Goal: Task Accomplishment & Management: Use online tool/utility

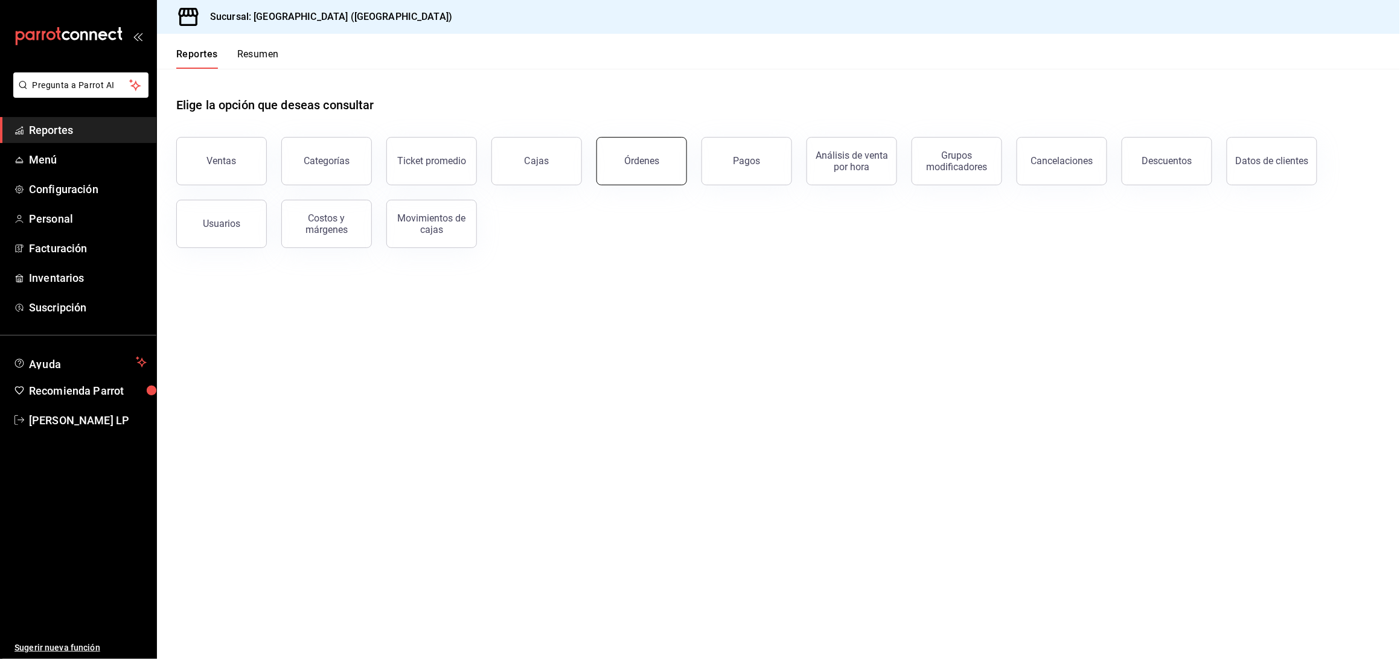
click at [651, 162] on div "Órdenes" at bounding box center [641, 160] width 35 height 11
click at [651, 162] on html "Pregunta a Parrot AI Reportes Menú Configuración Personal Facturación Inventari…" at bounding box center [700, 329] width 1400 height 659
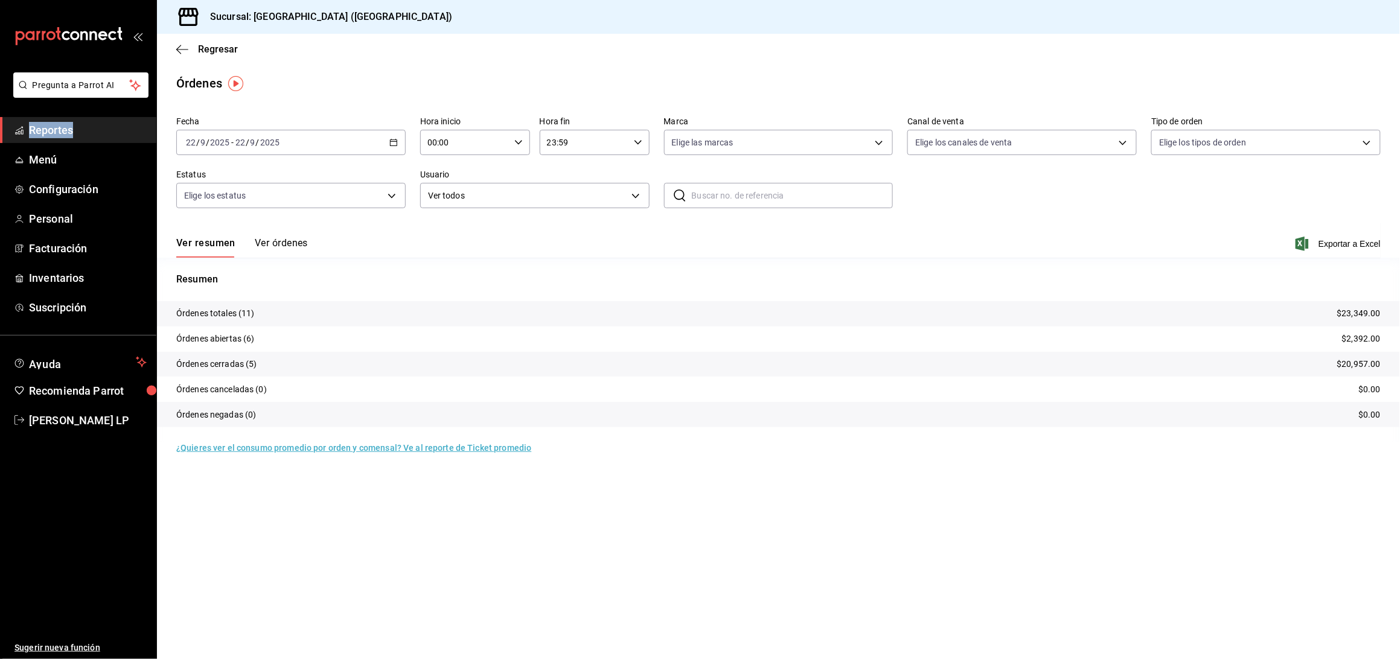
click at [307, 242] on button "Ver órdenes" at bounding box center [281, 247] width 53 height 21
click at [307, 242] on div "Ver resumen Ver órdenes" at bounding box center [242, 247] width 132 height 21
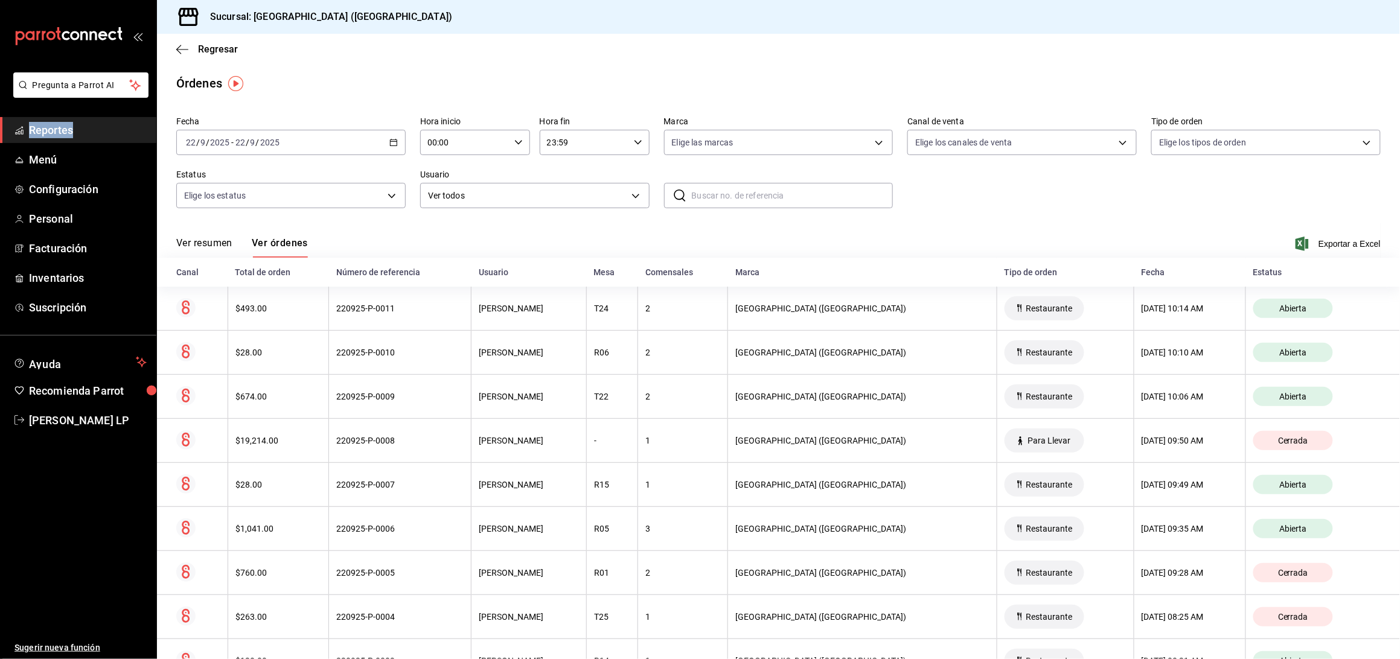
click at [389, 141] on icon "button" at bounding box center [393, 142] width 8 height 8
click at [223, 314] on span "Rango de fechas" at bounding box center [234, 315] width 94 height 13
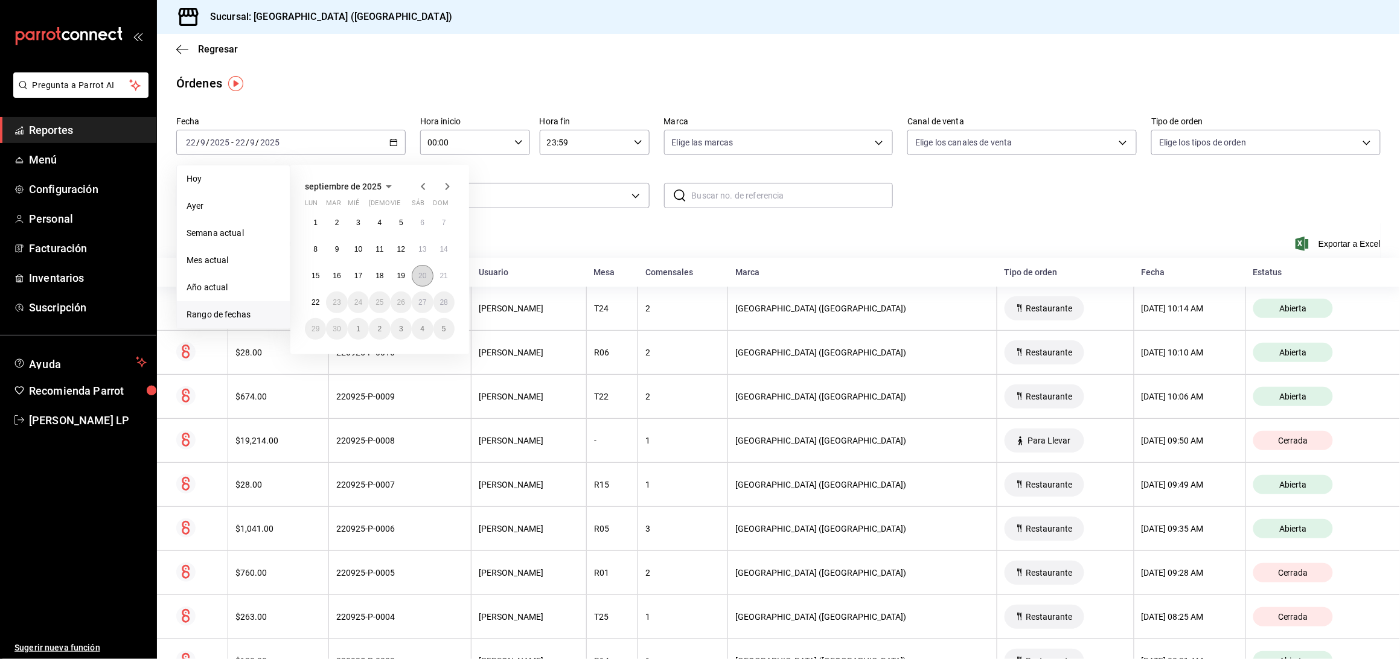
click at [420, 274] on abbr "20" at bounding box center [422, 276] width 8 height 8
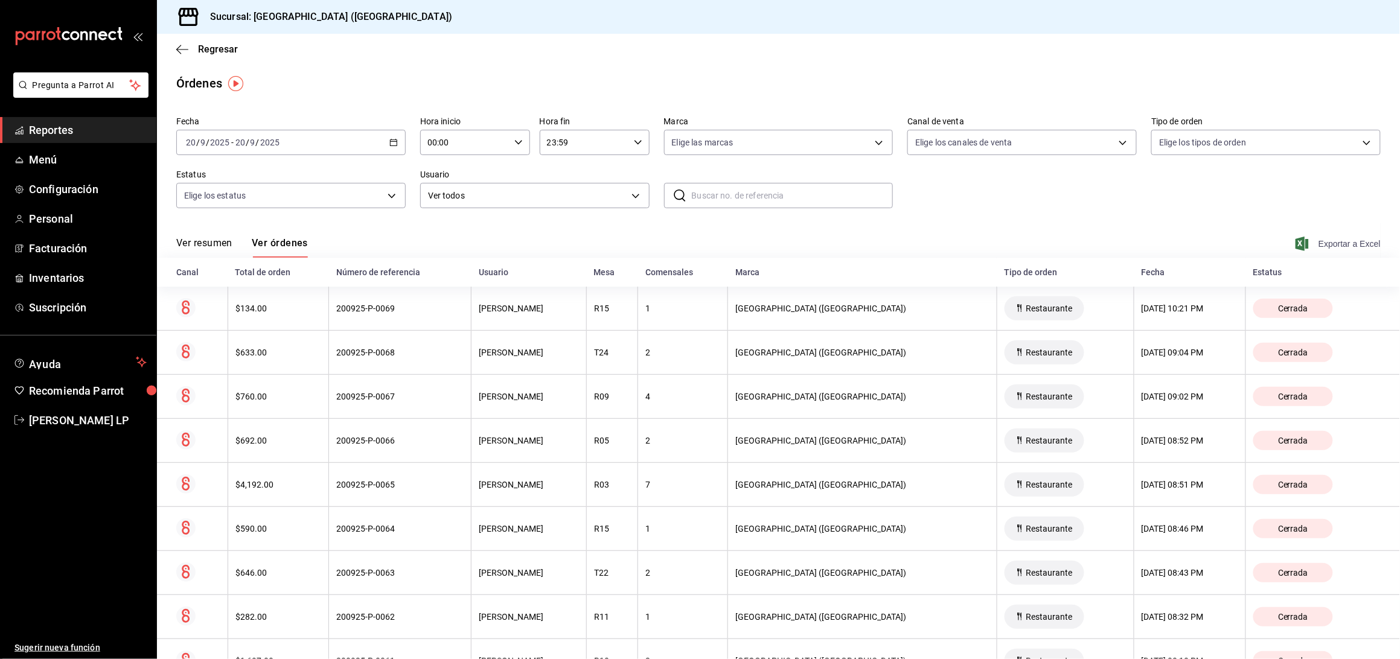
click at [1304, 240] on span "Exportar a Excel" at bounding box center [1339, 244] width 83 height 14
click at [1314, 239] on span "Exportar a Excel" at bounding box center [1339, 244] width 83 height 14
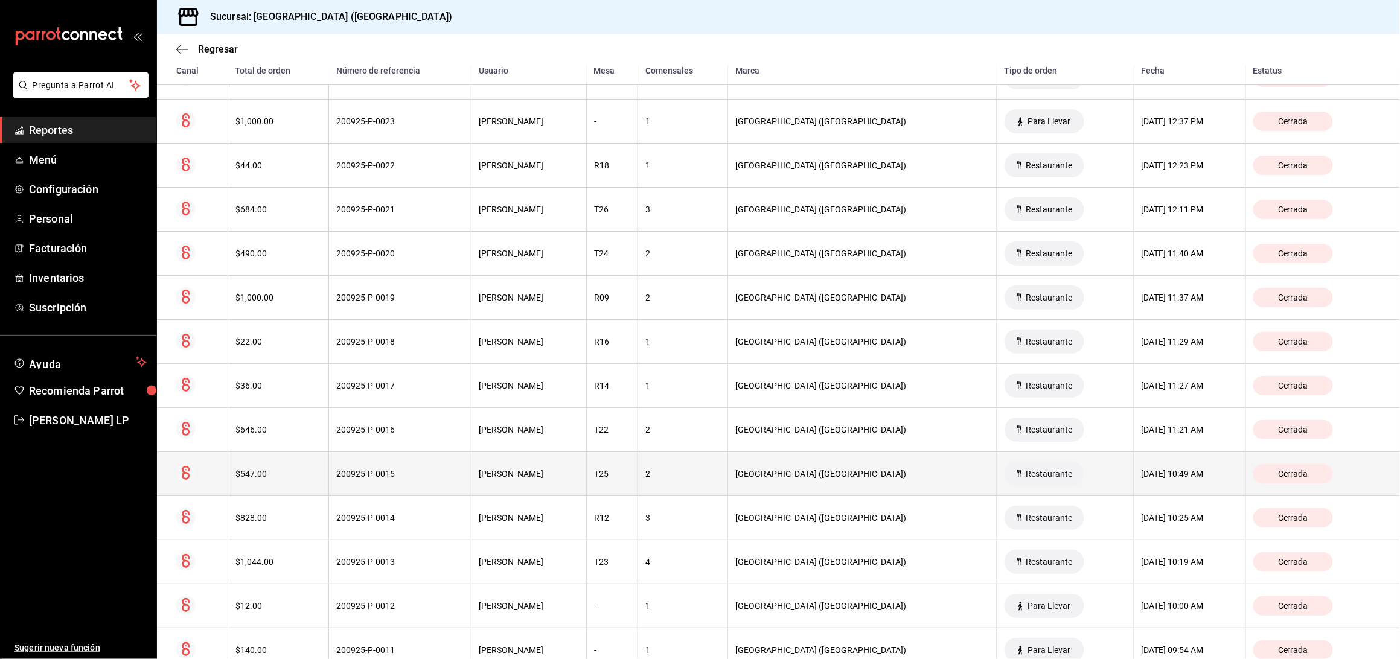
scroll to position [2437, 0]
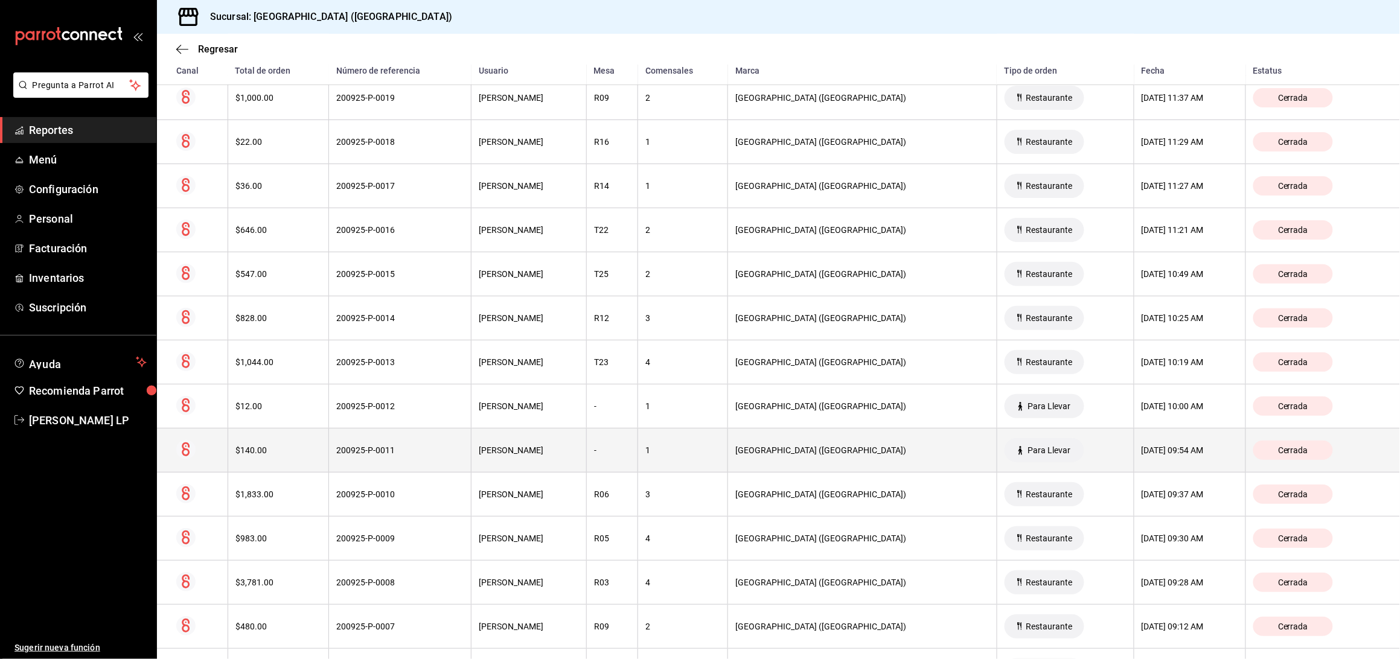
click at [417, 455] on div "200925-P-0011" at bounding box center [399, 451] width 127 height 10
